Goal: Transaction & Acquisition: Purchase product/service

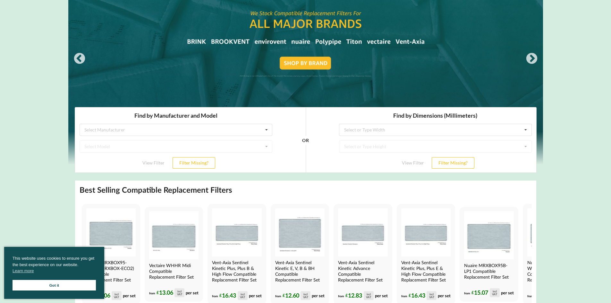
scroll to position [64, 0]
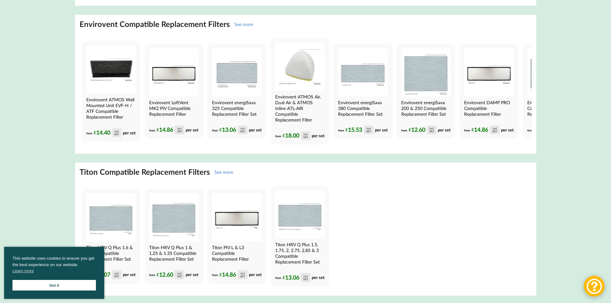
scroll to position [1059, 0]
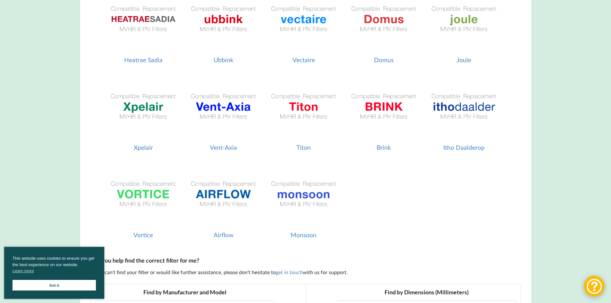
scroll to position [257, 0]
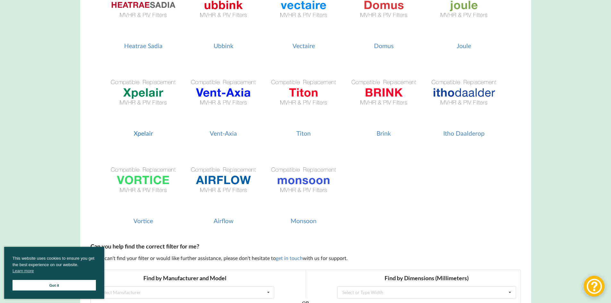
click at [136, 96] on img at bounding box center [143, 93] width 74 height 74
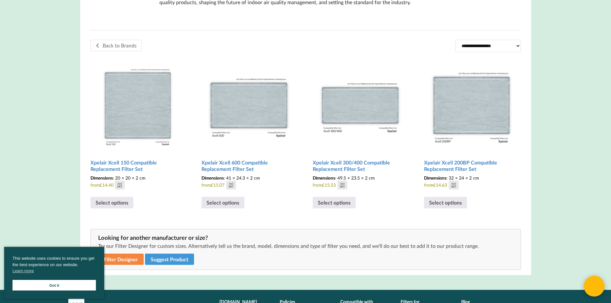
scroll to position [167, 0]
click at [332, 203] on link "Select options" at bounding box center [334, 203] width 43 height 12
click at [254, 117] on img at bounding box center [248, 104] width 95 height 95
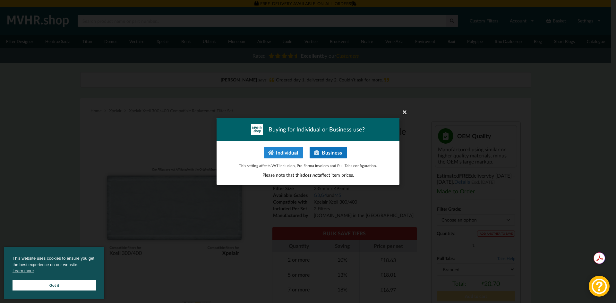
click at [324, 154] on button "Business" at bounding box center [329, 153] width 38 height 12
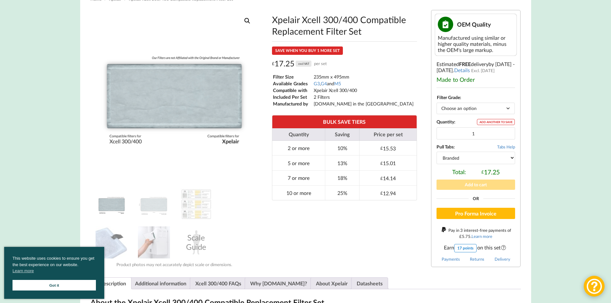
scroll to position [128, 0]
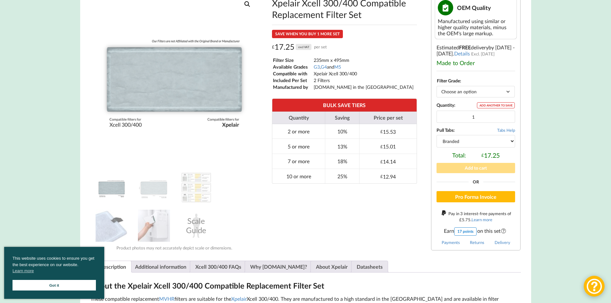
click at [509, 91] on select "Choose an option G3 G4 M5" at bounding box center [476, 91] width 78 height 11
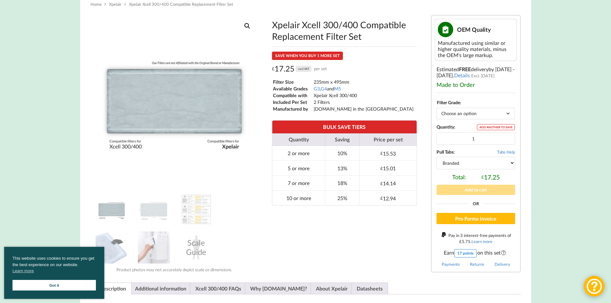
scroll to position [96, 0]
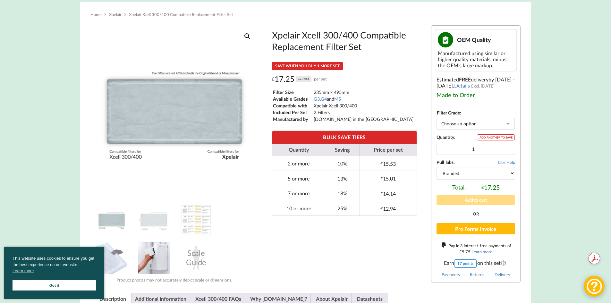
click at [150, 270] on img at bounding box center [154, 258] width 32 height 32
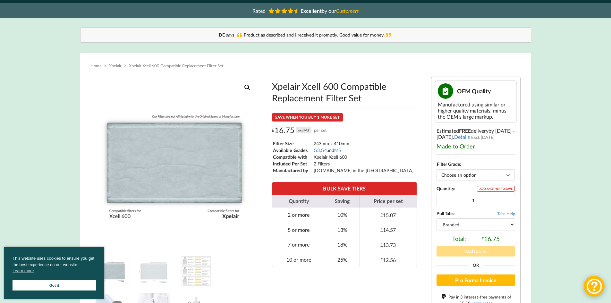
scroll to position [46, 0]
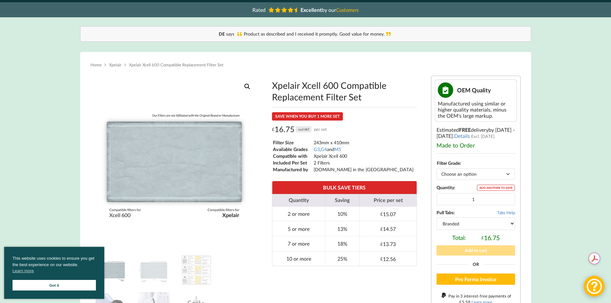
click at [513, 223] on select "Branded Black" at bounding box center [476, 224] width 79 height 12
click at [512, 222] on select "Branded Black" at bounding box center [476, 224] width 79 height 12
click at [508, 172] on select "Choose an option G3 G4 M5" at bounding box center [476, 173] width 78 height 11
